Goal: Transaction & Acquisition: Book appointment/travel/reservation

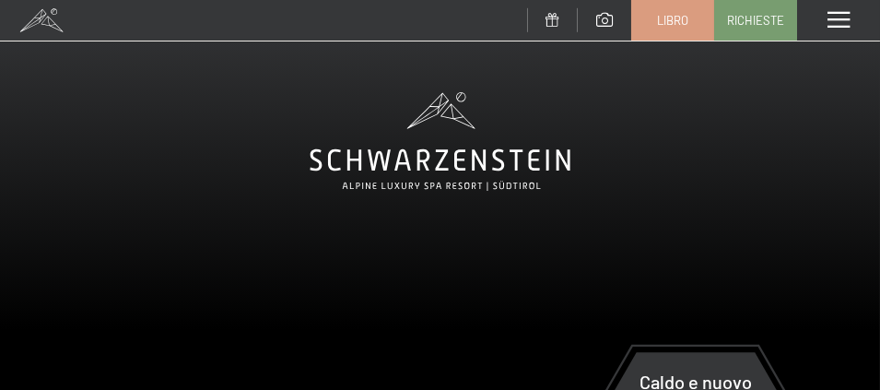
click at [842, 9] on div "menu" at bounding box center [838, 20] width 83 height 41
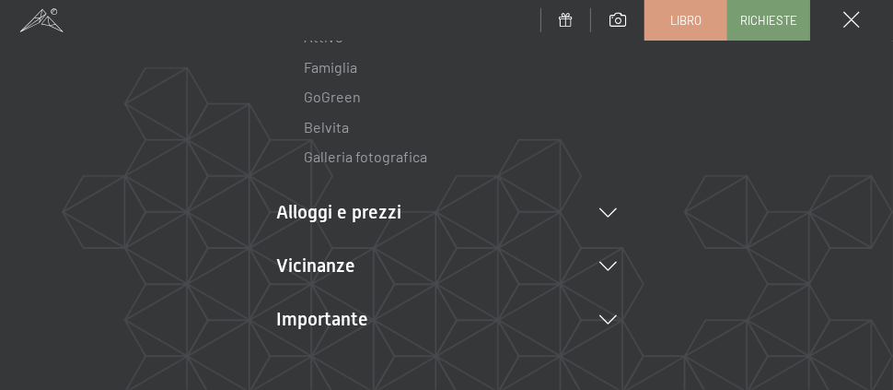
scroll to position [368, 0]
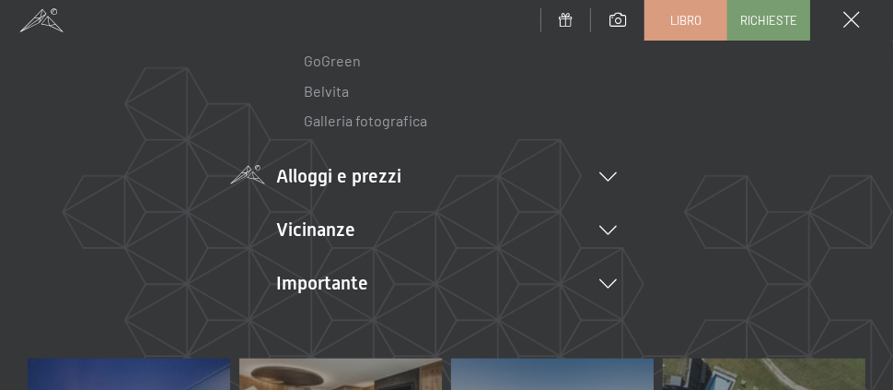
click at [601, 171] on li "Alloggi e prezzi Servizi inclusivi Camere e prezzi lista Offerte lista Prezzi f…" at bounding box center [446, 176] width 341 height 26
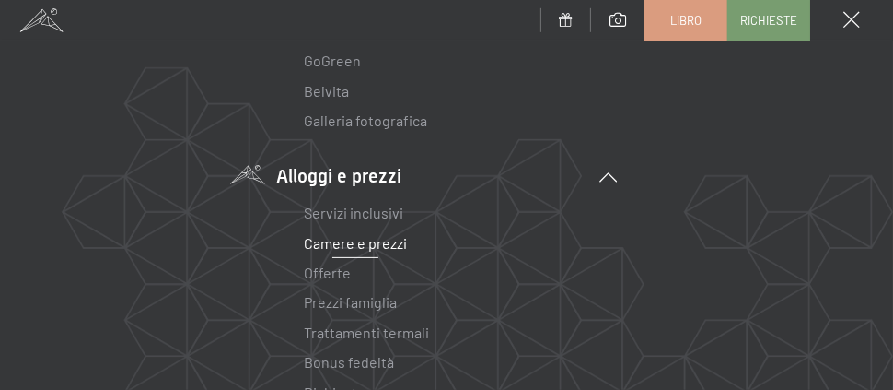
click at [391, 243] on font "Camere e prezzi" at bounding box center [355, 242] width 103 height 17
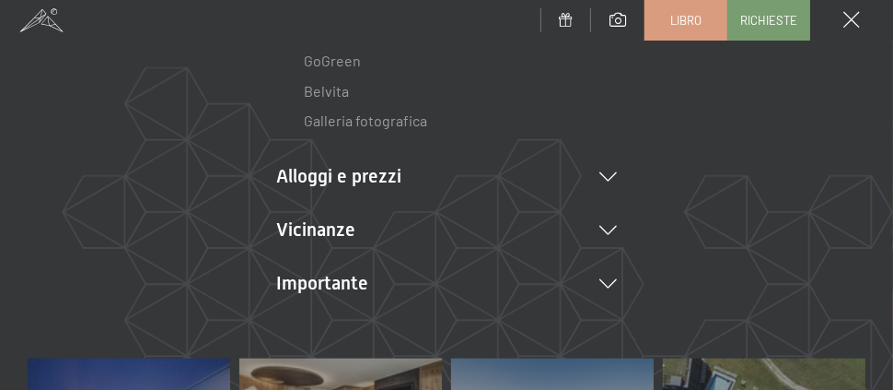
scroll to position [631, 0]
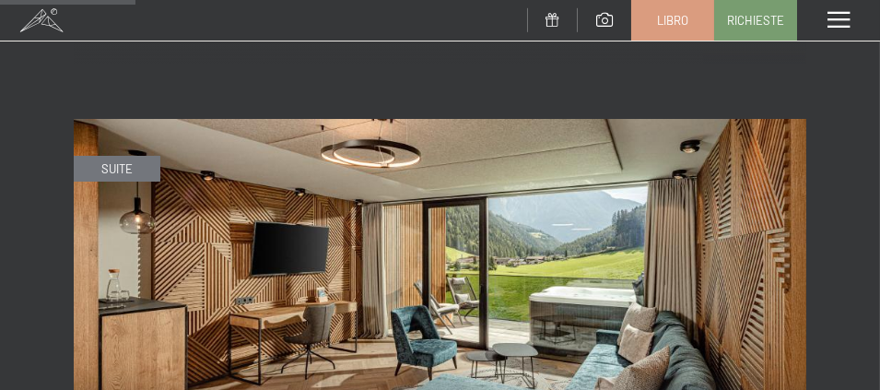
scroll to position [1474, 0]
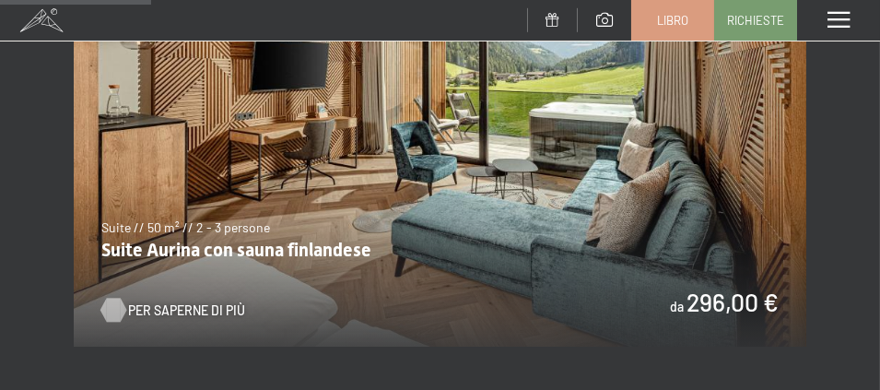
click at [211, 302] on font "Per saperne di più" at bounding box center [186, 310] width 117 height 16
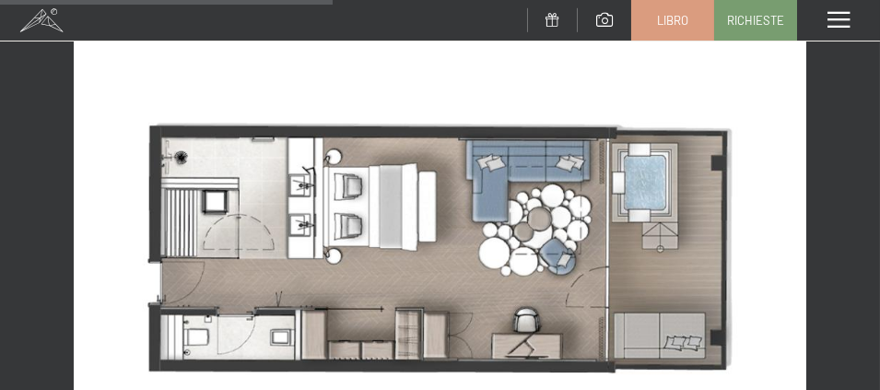
scroll to position [1381, 0]
